Goal: Information Seeking & Learning: Learn about a topic

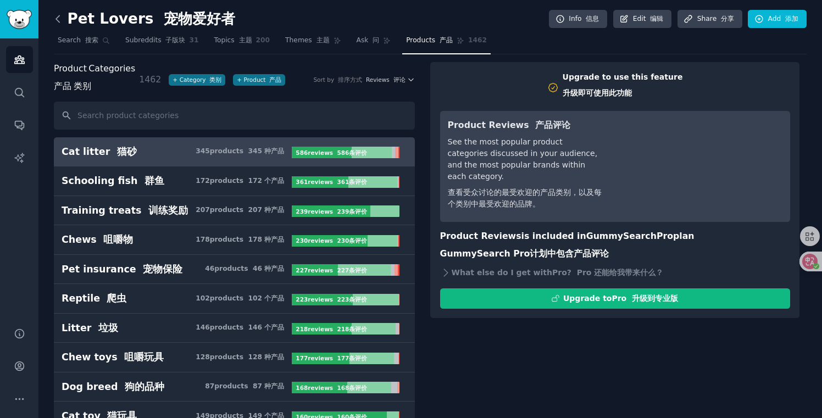
click at [58, 15] on icon at bounding box center [57, 18] width 3 height 7
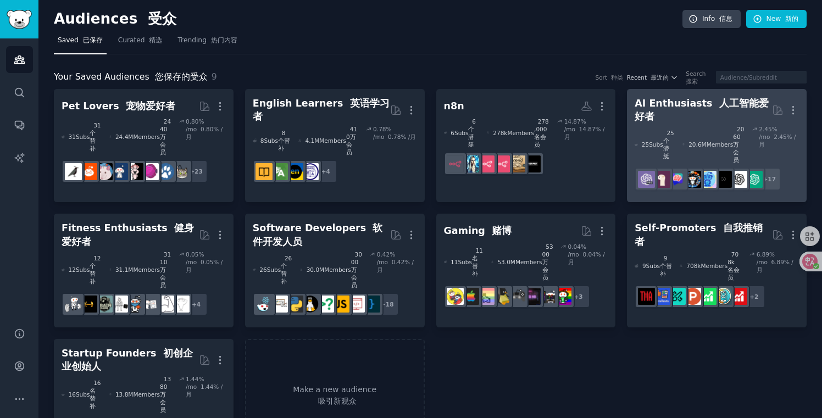
click at [686, 125] on div "20.6M Members 2060万会员" at bounding box center [714, 144] width 62 height 38
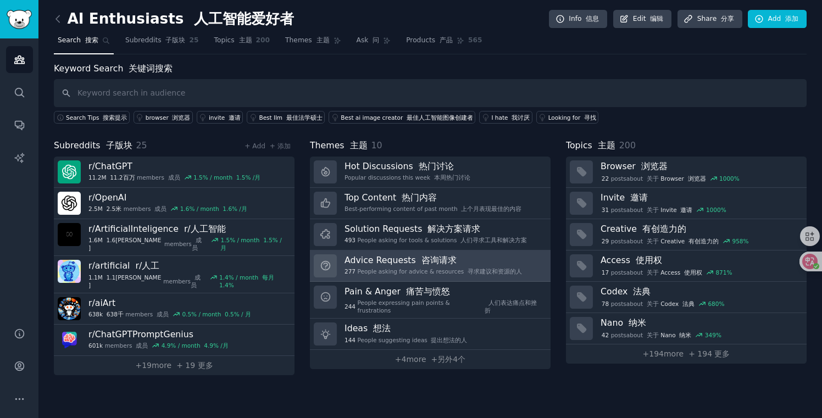
click at [405, 259] on h3 "Advice Requests 咨询请求" at bounding box center [434, 260] width 178 height 12
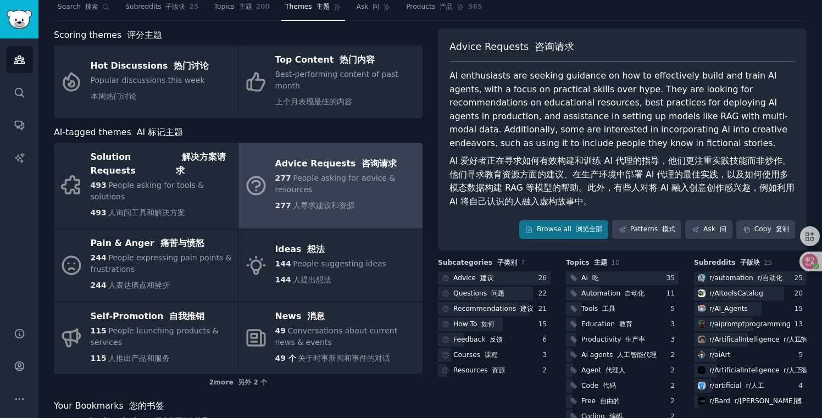
scroll to position [56, 0]
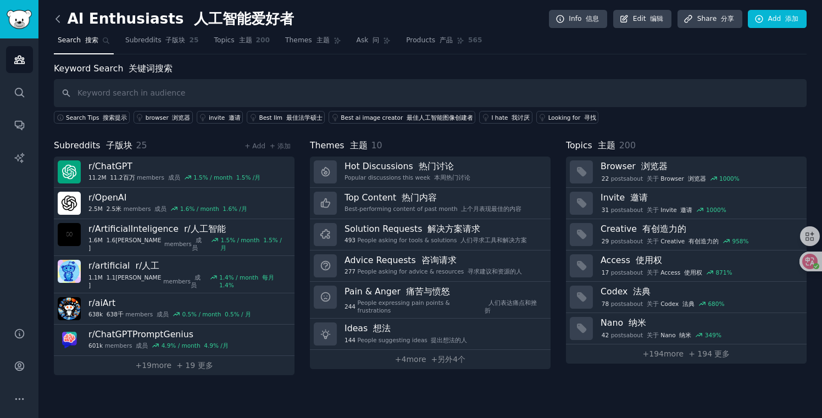
click at [56, 18] on icon at bounding box center [58, 19] width 12 height 12
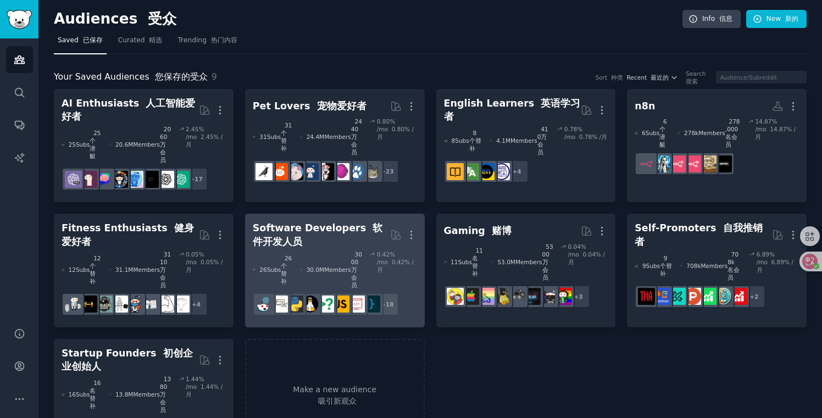
click at [331, 221] on div "Software Developers 软件开发人员" at bounding box center [321, 234] width 137 height 27
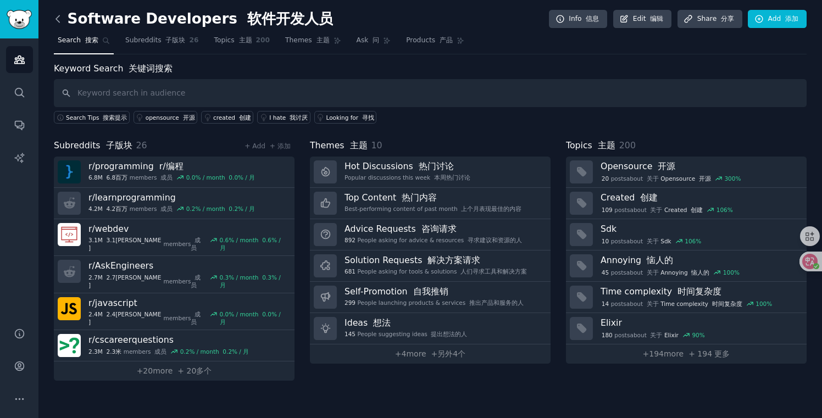
click at [54, 19] on icon at bounding box center [58, 19] width 12 height 12
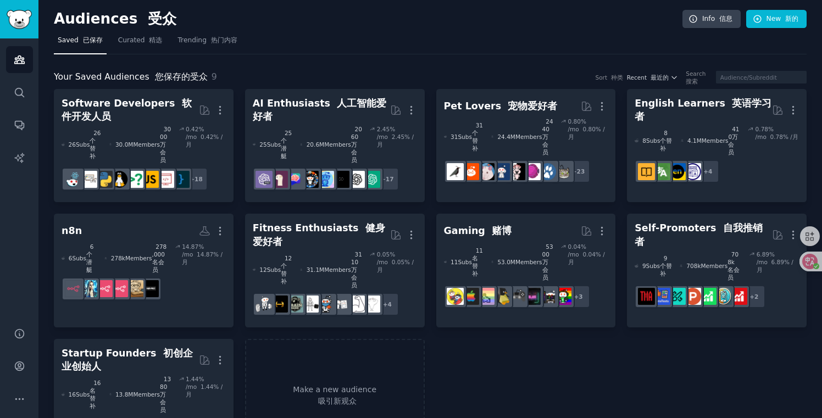
scroll to position [3, 0]
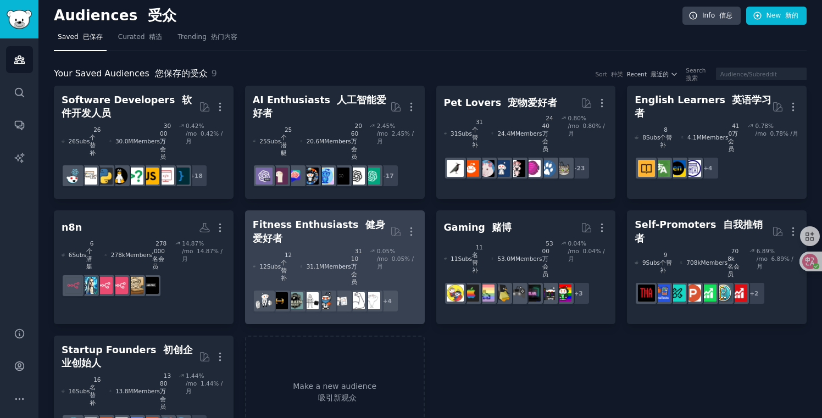
click at [318, 218] on div "Fitness Enthusiasts 健身爱好者" at bounding box center [321, 231] width 137 height 27
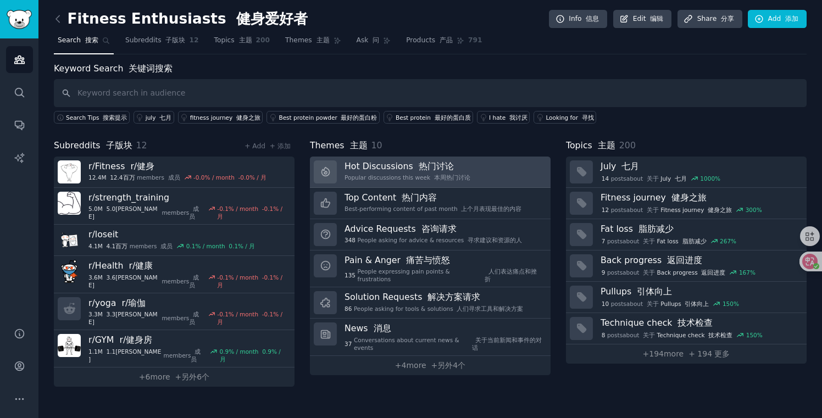
click at [385, 179] on div "Popular discussions this week 本周热门讨论" at bounding box center [408, 178] width 126 height 8
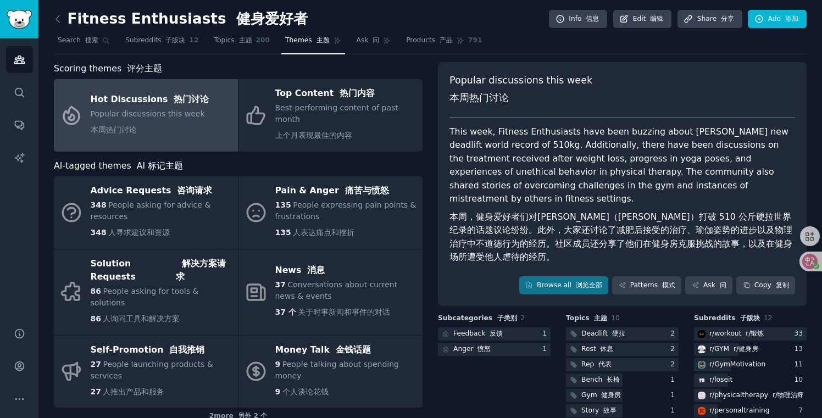
scroll to position [20, 0]
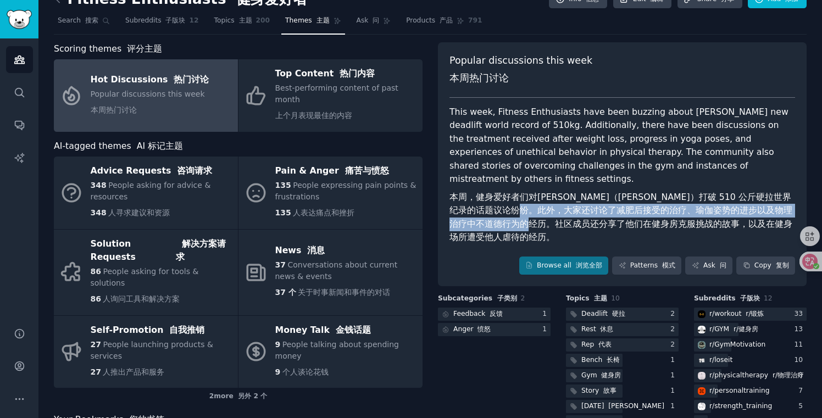
drag, startPoint x: 510, startPoint y: 205, endPoint x: 517, endPoint y: 224, distance: 20.0
click at [517, 224] on font "本周，健身爱好者们对[PERSON_NAME]（[PERSON_NAME]）打破 510 公斤硬拉世界纪录的话题议论纷纷。此外，大家还讨论了减肥后接受的治疗、…" at bounding box center [621, 217] width 343 height 51
click at [549, 220] on font "本周，健身爱好者们对[PERSON_NAME]（[PERSON_NAME]）打破 510 公斤硬拉世界纪录的话题议论纷纷。此外，大家还讨论了减肥后接受的治疗、…" at bounding box center [621, 217] width 343 height 51
drag, startPoint x: 564, startPoint y: 229, endPoint x: 537, endPoint y: 207, distance: 35.5
click at [537, 207] on font "本周，健身爱好者们对[PERSON_NAME]（[PERSON_NAME]）打破 510 公斤硬拉世界纪录的话题议论纷纷。此外，大家还讨论了减肥后接受的治疗、…" at bounding box center [623, 218] width 346 height 54
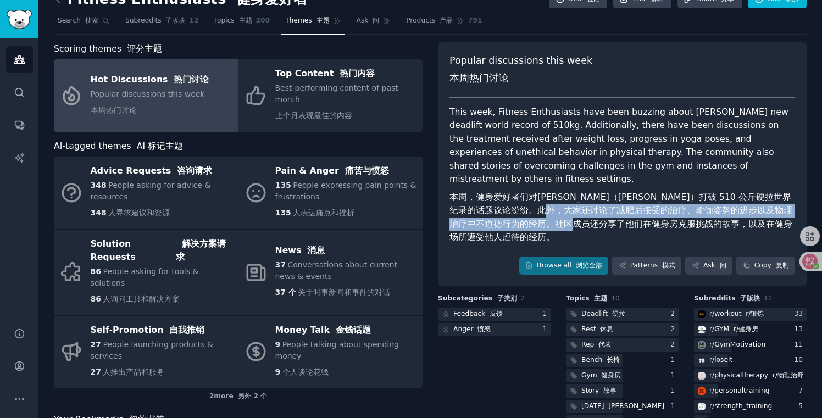
click at [518, 208] on font "本周，健身爱好者们对[PERSON_NAME]（[PERSON_NAME]）打破 510 公斤硬拉世界纪录的话题议论纷纷。此外，大家还讨论了减肥后接受的治疗、…" at bounding box center [621, 217] width 343 height 51
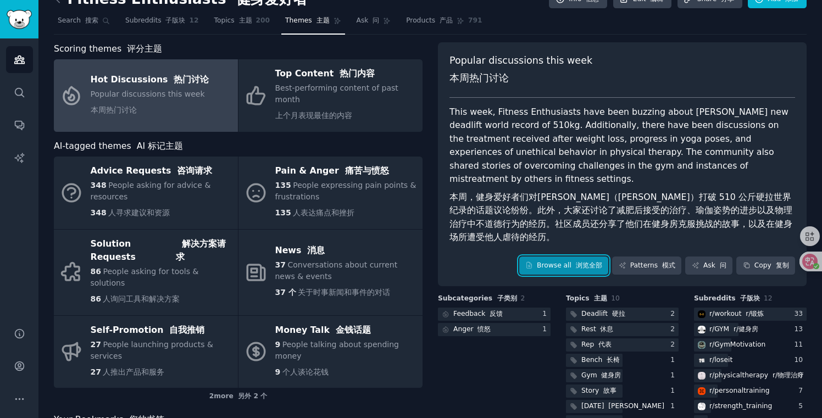
click at [544, 263] on link "Browse all 浏览全部" at bounding box center [564, 266] width 90 height 19
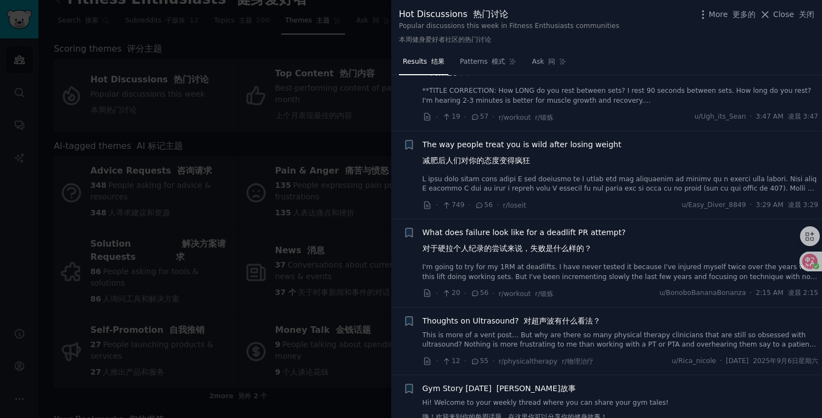
scroll to position [909, 0]
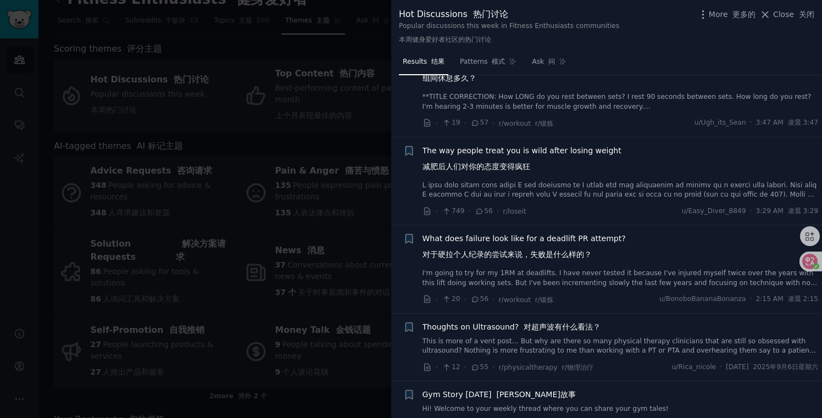
click at [515, 156] on span "The way people treat you is wild after losing weight 减肥后人们对你的态度变得疯狂" at bounding box center [522, 161] width 199 height 32
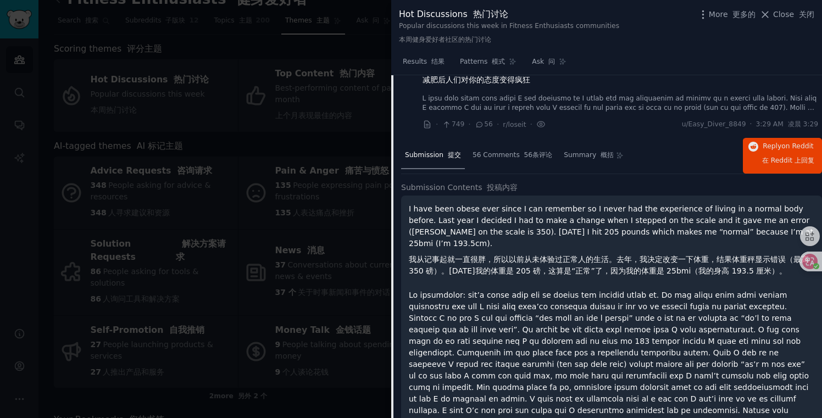
scroll to position [1004, 0]
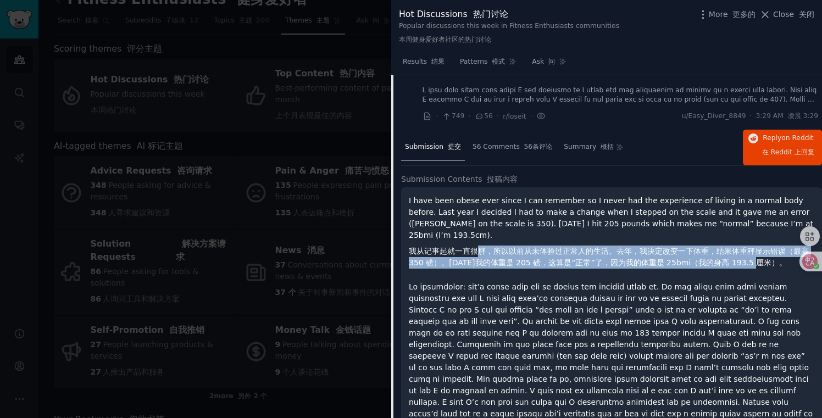
drag, startPoint x: 480, startPoint y: 245, endPoint x: 492, endPoint y: 269, distance: 27.3
click at [492, 269] on p "I have been obese ever since I can remember so I never had the experience of li…" at bounding box center [612, 234] width 406 height 78
click at [552, 262] on font "我从记事起就一直很胖，所以以前从未体验过正常人的生活。去年，我决定改变一下体重，结果体重秤显示错误（最高 350 磅）。[DATE]我的体重是 205 磅，这…" at bounding box center [609, 257] width 400 height 20
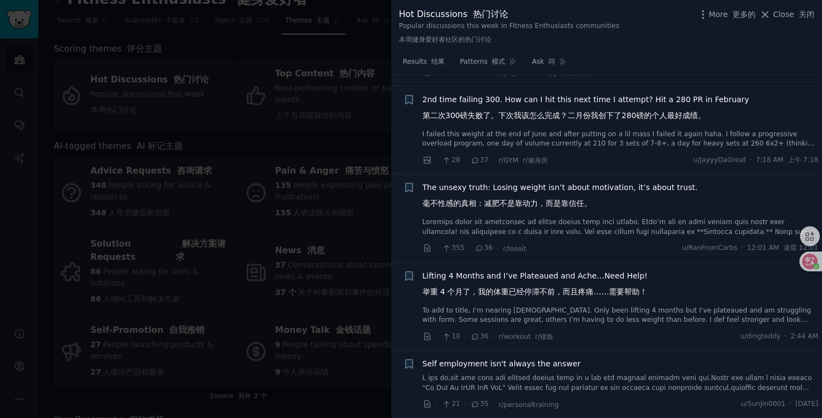
scroll to position [2100, 0]
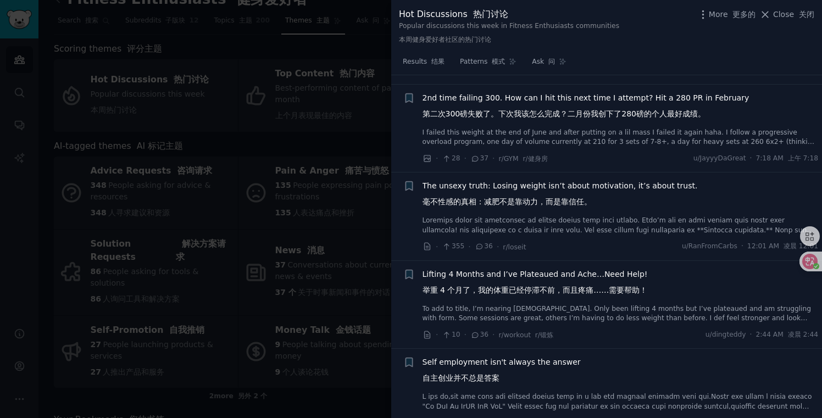
click at [501, 206] on font "毫不性感的真相：减肥不是靠动力，而是靠信任。" at bounding box center [507, 201] width 169 height 9
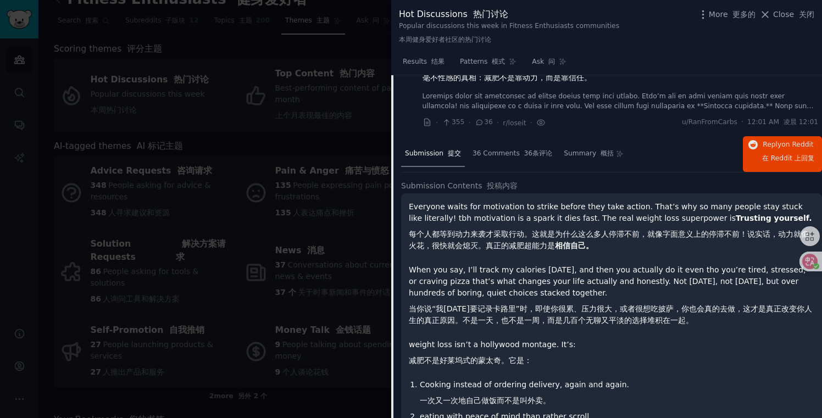
scroll to position [1605, 0]
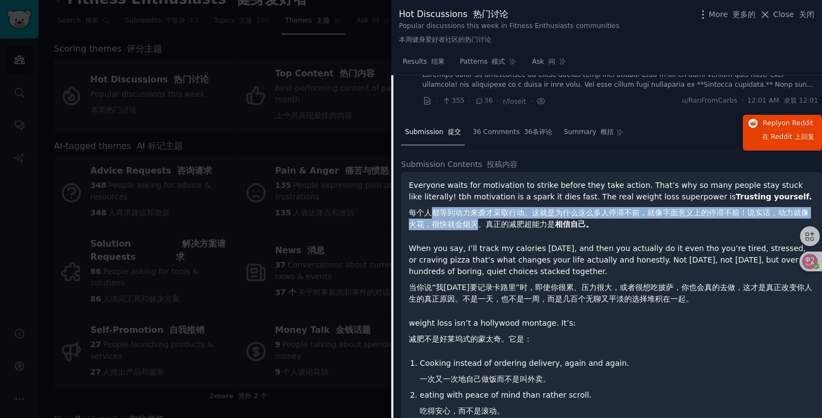
drag, startPoint x: 434, startPoint y: 219, endPoint x: 479, endPoint y: 237, distance: 48.8
click at [479, 229] on font "每个人都等到动力来袭才采取行动。这就是为什么这么多人停滞不前，就像字面意义上的停滞不前！说实话，动力就像火花，很快就会熄灭。真正的减肥超能力是 相信自己。" at bounding box center [609, 218] width 400 height 20
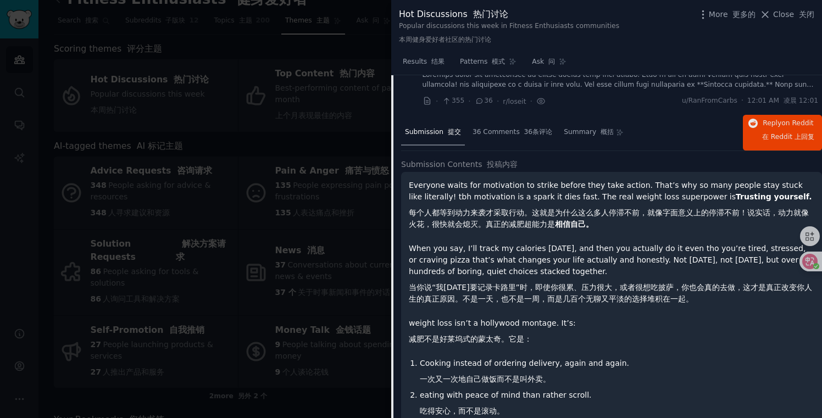
click at [512, 229] on font "每个人都等到动力来袭才采取行动。这就是为什么这么多人停滞不前，就像字面意义上的停滞不前！说实话，动力就像火花，很快就会熄灭。真正的减肥超能力是 相信自己。" at bounding box center [609, 218] width 400 height 20
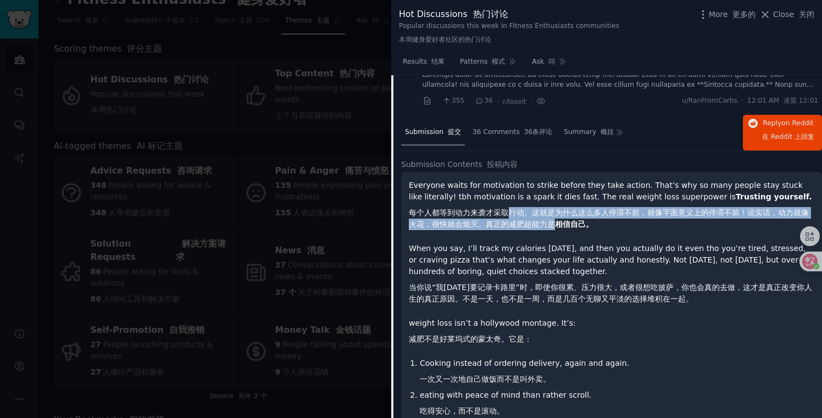
drag, startPoint x: 518, startPoint y: 223, endPoint x: 551, endPoint y: 234, distance: 34.6
click at [551, 229] on font "每个人都等到动力来袭才采取行动。这就是为什么这么多人停滞不前，就像字面意义上的停滞不前！说实话，动力就像火花，很快就会熄灭。真正的减肥超能力是 相信自己。" at bounding box center [609, 218] width 400 height 20
click at [605, 223] on font "每个人都等到动力来袭才采取行动。这就是为什么这么多人停滞不前，就像字面意义上的停滞不前！说实话，动力就像火花，很快就会熄灭。真正的减肥超能力是 相信自己。" at bounding box center [609, 218] width 400 height 20
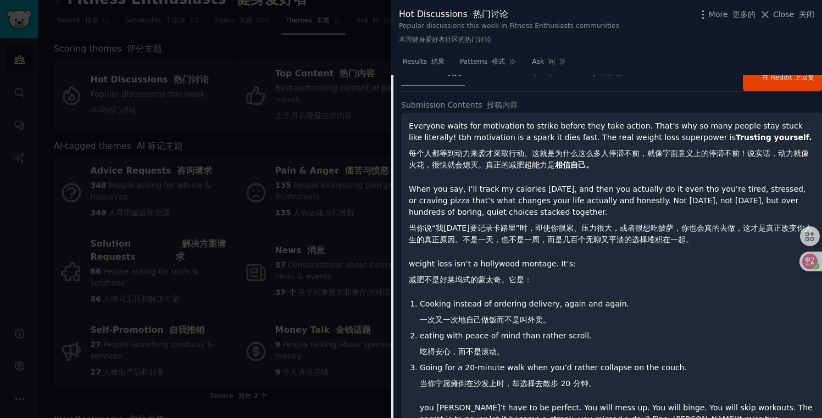
scroll to position [1668, 0]
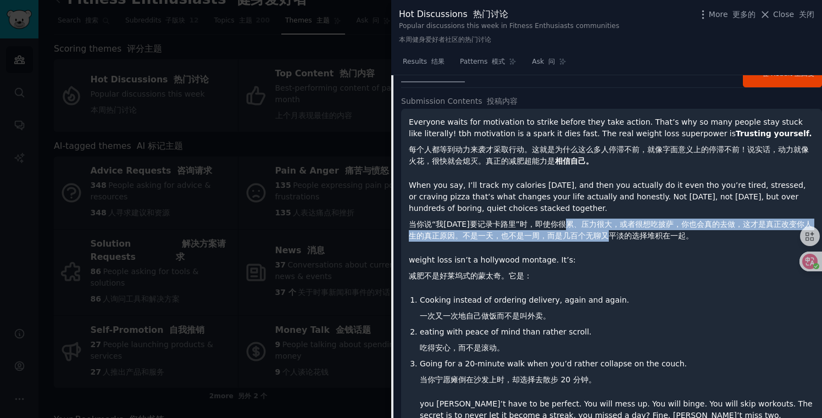
drag, startPoint x: 588, startPoint y: 233, endPoint x: 632, endPoint y: 239, distance: 44.9
click at [632, 239] on font "当你说“我[DATE]要记录卡路里”时，即使你很累、压力很大，或者很想吃披萨，你也会真的去做，这才是真正改变你人生的真正原因。不是一天，也不是一周，而是几百个…" at bounding box center [612, 230] width 406 height 23
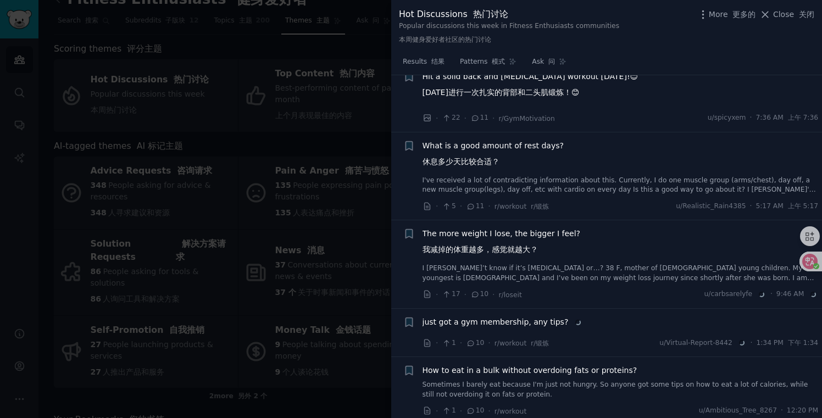
scroll to position [4608, 0]
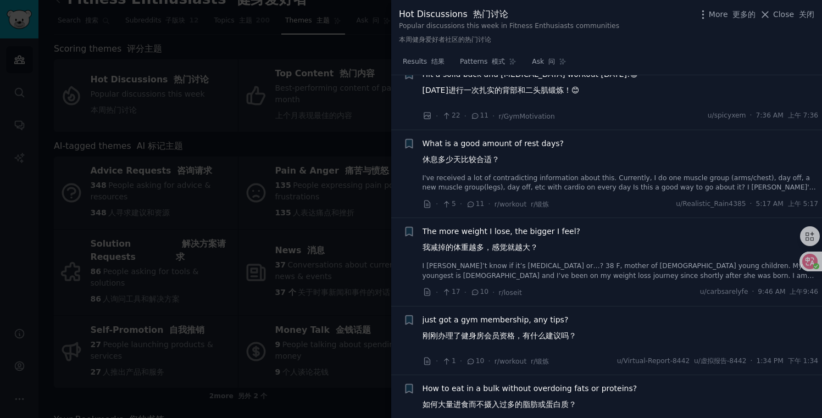
click at [468, 252] on font "我减掉的体重越多，感觉就越大？" at bounding box center [480, 247] width 115 height 9
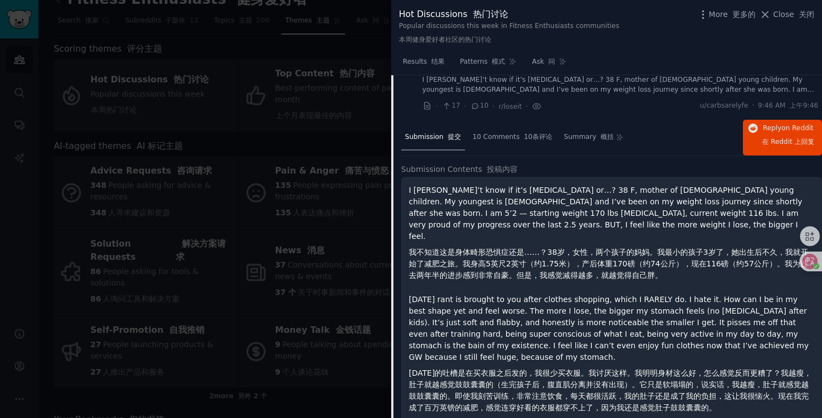
scroll to position [4201, 0]
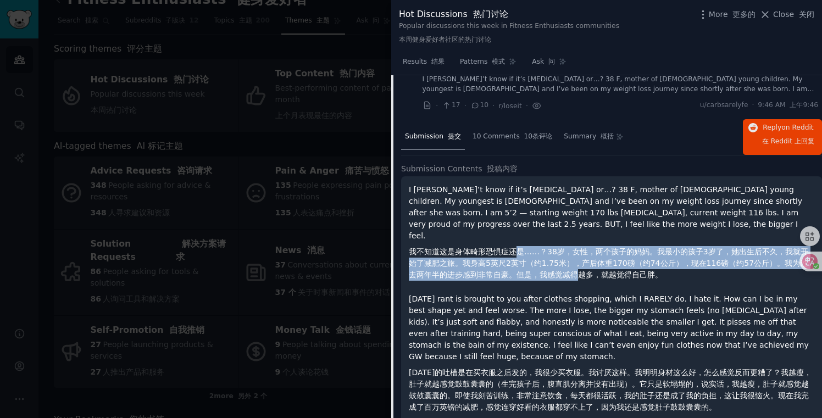
drag, startPoint x: 516, startPoint y: 250, endPoint x: 557, endPoint y: 271, distance: 45.7
click at [557, 271] on font "我不知道这是身体畸形恐惧症还是……？38岁，女性，两个孩子的妈妈。我最小的孩子3岁了，她出生后不久，我就开始了减肥之旅。我身高5英尺2英寸（约1.75米），产…" at bounding box center [609, 263] width 400 height 32
click at [625, 265] on font "我不知道这是身体畸形恐惧症还是……？38岁，女性，两个孩子的妈妈。我最小的孩子3岁了，她出生后不久，我就开始了减肥之旅。我身高5英尺2英寸（约1.75米），产…" at bounding box center [612, 263] width 406 height 35
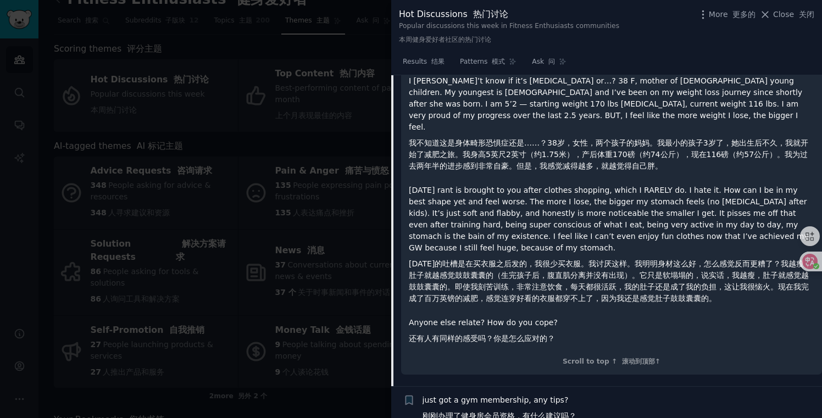
scroll to position [4313, 0]
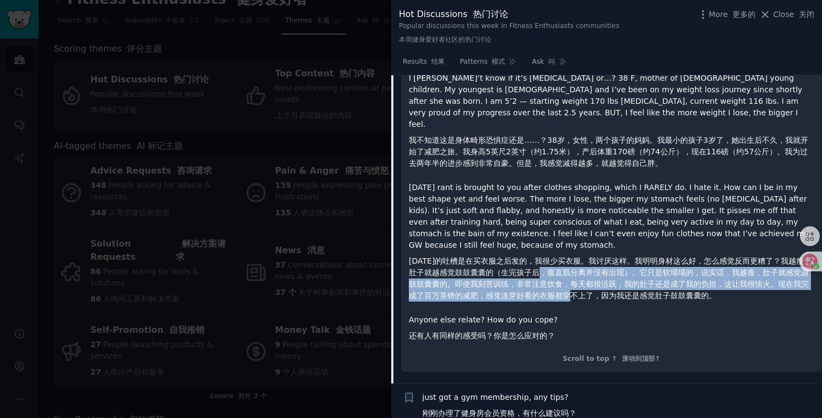
drag, startPoint x: 566, startPoint y: 257, endPoint x: 591, endPoint y: 276, distance: 31.8
click at [591, 276] on font "[DATE]的吐槽是在买衣服之后发的，我很少买衣服。我讨厌这样。我明明身材这么好，怎么感觉反而更糟了？我越瘦，肚子就越感觉鼓鼓囊囊的（生完孩子后，腹直肌分离并…" at bounding box center [612, 279] width 406 height 46
click at [517, 259] on font "[DATE]的吐槽是在买衣服之后发的，我很少买衣服。我讨厌这样。我明明身材这么好，怎么感觉反而更糟了？我越瘦，肚子就越感觉鼓鼓囊囊的（生完孩子后，腹直肌分离并…" at bounding box center [610, 278] width 403 height 43
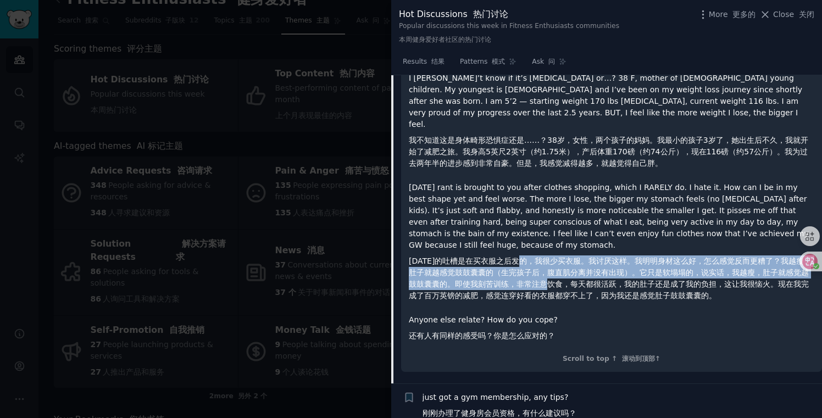
drag, startPoint x: 542, startPoint y: 246, endPoint x: 573, endPoint y: 268, distance: 37.5
click at [573, 268] on font "[DATE]的吐槽是在买衣服之后发的，我很少买衣服。我讨厌这样。我明明身材这么好，怎么感觉反而更糟了？我越瘦，肚子就越感觉鼓鼓囊囊的（生完孩子后，腹直肌分离并…" at bounding box center [610, 278] width 403 height 43
click at [663, 260] on font "[DATE]的吐槽是在买衣服之后发的，我很少买衣服。我讨厌这样。我明明身材这么好，怎么感觉反而更糟了？我越瘦，肚子就越感觉鼓鼓囊囊的（生完孩子后，腹直肌分离并…" at bounding box center [610, 278] width 403 height 43
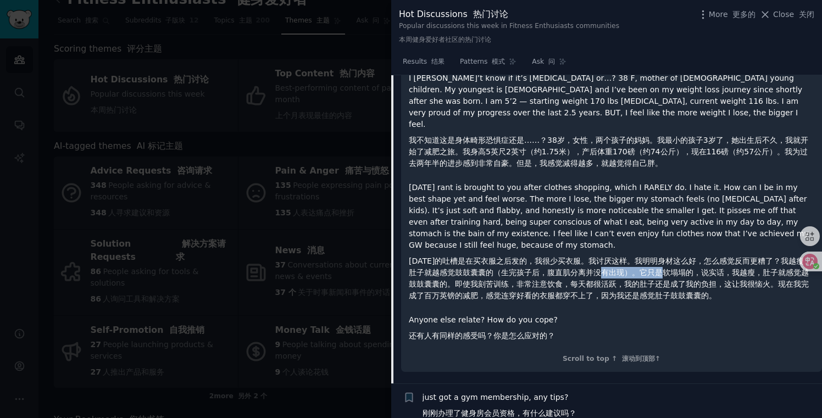
drag, startPoint x: 680, startPoint y: 260, endPoint x: 619, endPoint y: 257, distance: 61.1
click at [619, 257] on font "[DATE]的吐槽是在买衣服之后发的，我很少买衣服。我讨厌这样。我明明身材这么好，怎么感觉反而更糟了？我越瘦，肚子就越感觉鼓鼓囊囊的（生完孩子后，腹直肌分离并…" at bounding box center [610, 278] width 403 height 43
click at [568, 257] on font "[DATE]的吐槽是在买衣服之后发的，我很少买衣服。我讨厌这样。我明明身材这么好，怎么感觉反而更糟了？我越瘦，肚子就越感觉鼓鼓囊囊的（生完孩子后，腹直肌分离并…" at bounding box center [610, 278] width 403 height 43
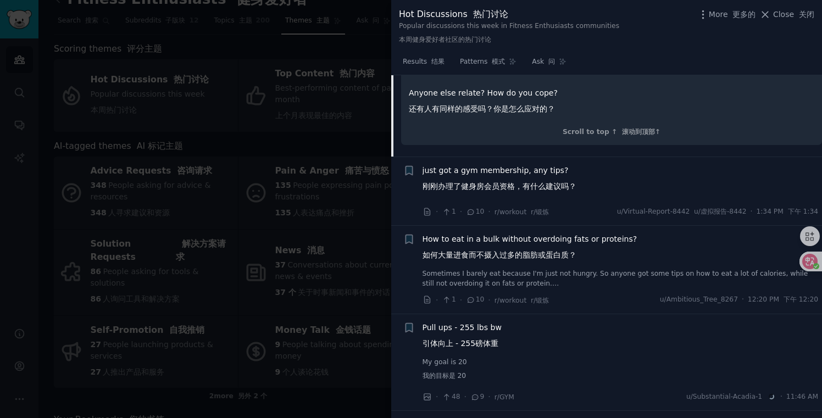
scroll to position [4541, 0]
click at [491, 250] on font "如何大量进食而不摄入过多的脂肪或蛋白质？" at bounding box center [500, 254] width 154 height 9
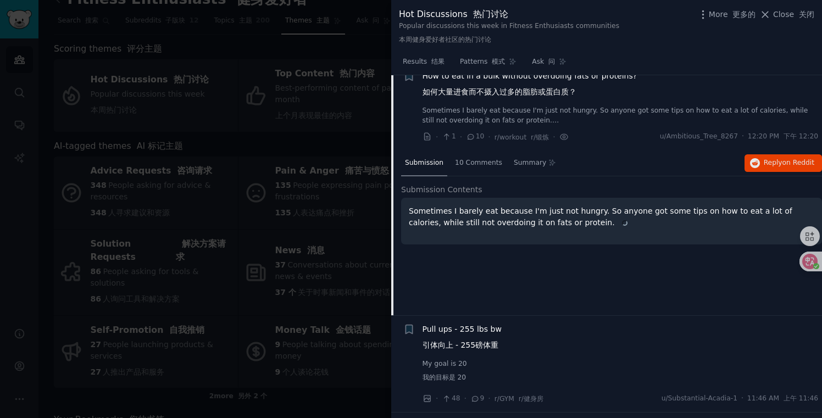
scroll to position [4323, 0]
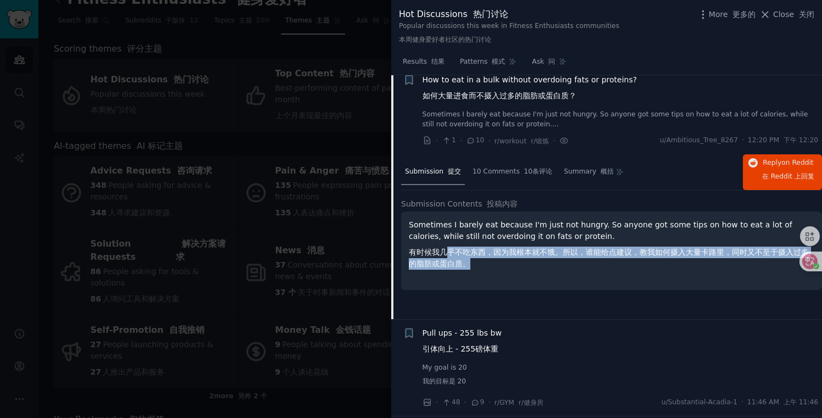
drag, startPoint x: 445, startPoint y: 261, endPoint x: 505, endPoint y: 270, distance: 60.0
click at [505, 270] on font "有时候我几乎不吃东西，因为我根本就不饿。所以，谁能给点建议，教我如何摄入大量卡路里，同时又不至于摄入过多的脂肪或蛋白质。" at bounding box center [612, 258] width 406 height 23
click at [533, 268] on font "有时候我几乎不吃东西，因为我根本就不饿。所以，谁能给点建议，教我如何摄入大量卡路里，同时又不至于摄入过多的脂肪或蛋白质。" at bounding box center [612, 258] width 406 height 23
drag, startPoint x: 544, startPoint y: 272, endPoint x: 509, endPoint y: 261, distance: 36.5
click at [509, 261] on font "有时候我几乎不吃东西，因为我根本就不饿。所以，谁能给点建议，教我如何摄入大量卡路里，同时又不至于摄入过多的脂肪或蛋白质。" at bounding box center [612, 258] width 406 height 23
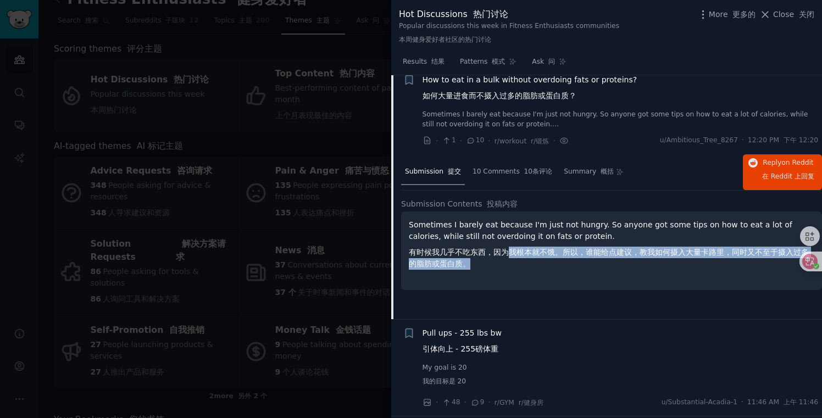
click at [485, 261] on font "有时候我几乎不吃东西，因为我根本就不饿。所以，谁能给点建议，教我如何摄入大量卡路里，同时又不至于摄入过多的脂肪或蛋白质。" at bounding box center [609, 258] width 400 height 20
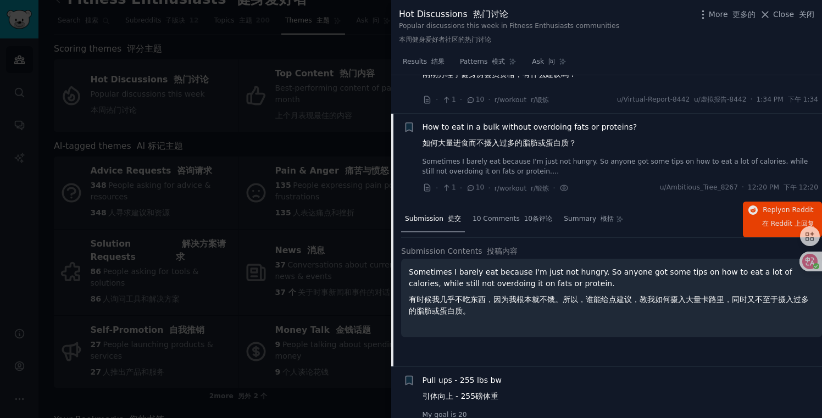
scroll to position [4271, 0]
